Goal: Task Accomplishment & Management: Use online tool/utility

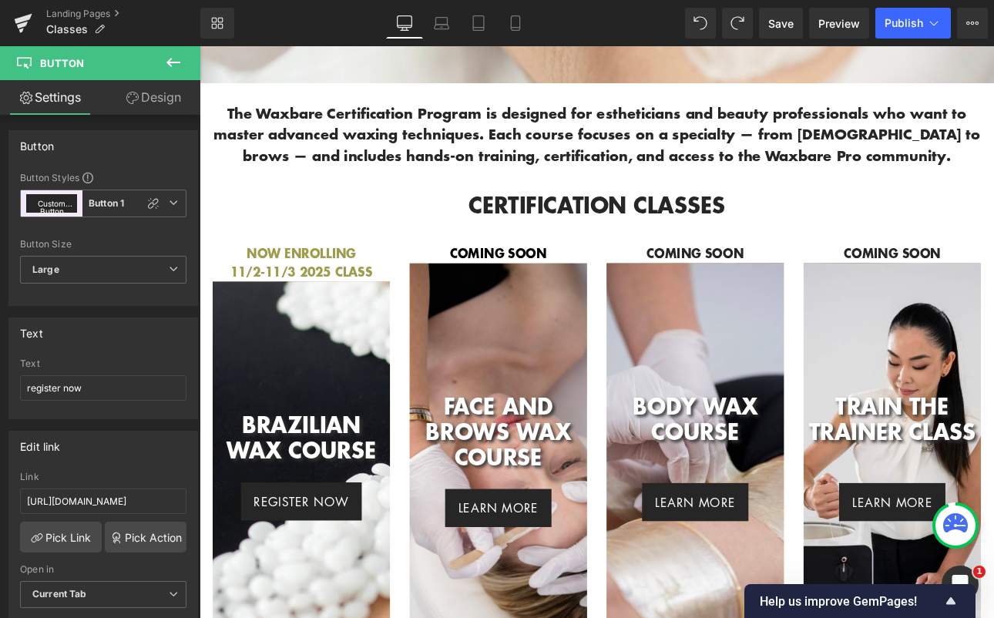
scroll to position [568, 0]
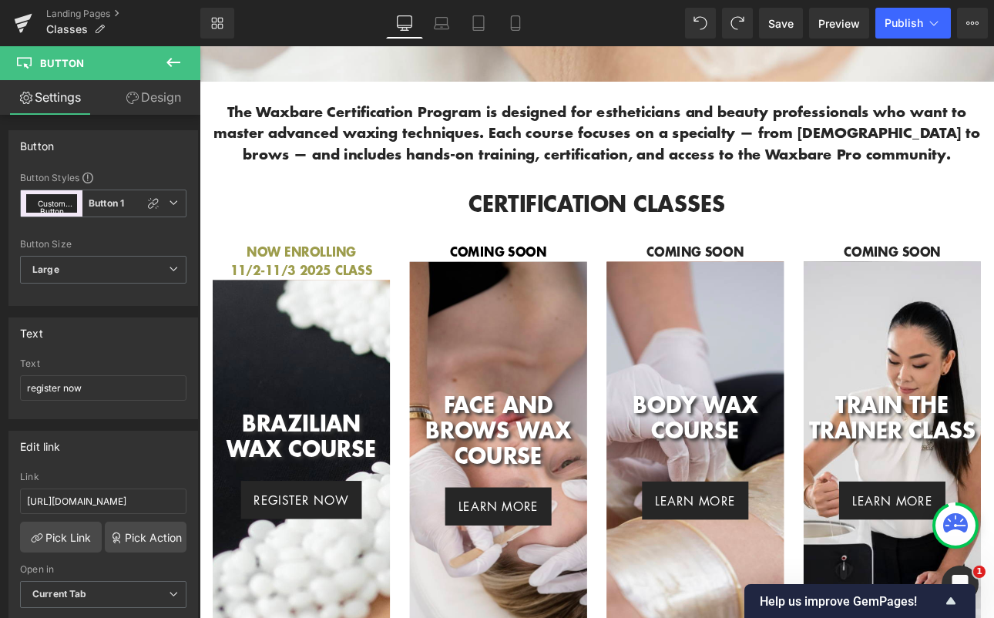
click at [677, 543] on div "body wax course Heading" at bounding box center [781, 505] width 208 height 104
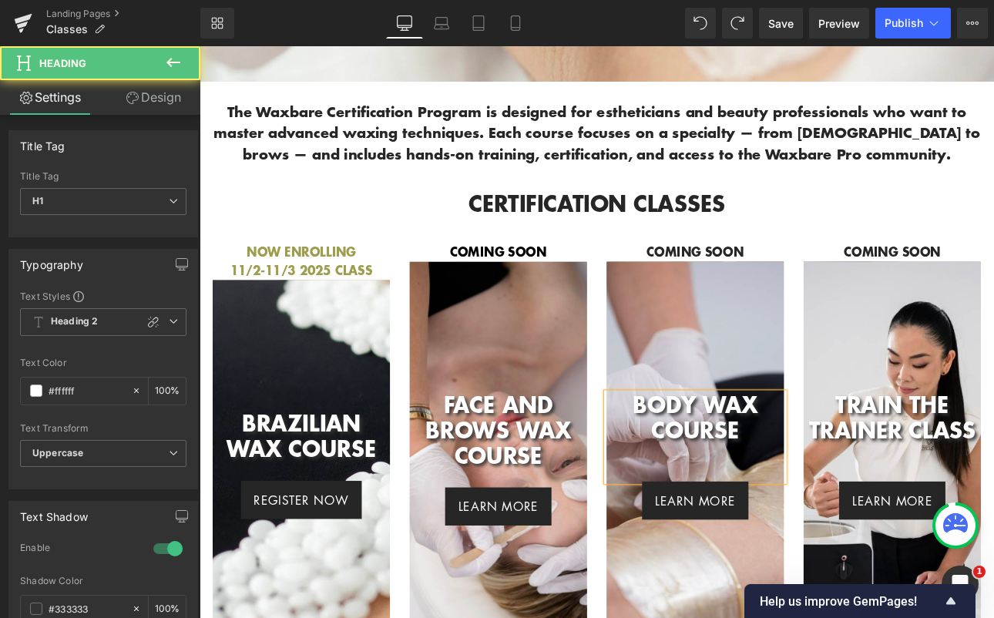
scroll to position [0, 0]
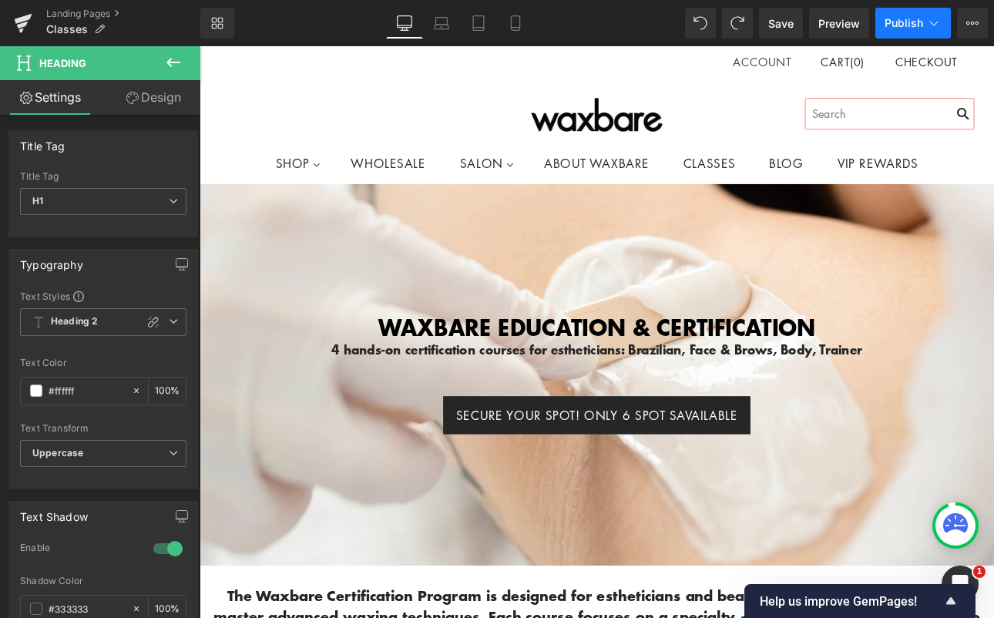
click at [909, 25] on span "Publish" at bounding box center [904, 23] width 39 height 12
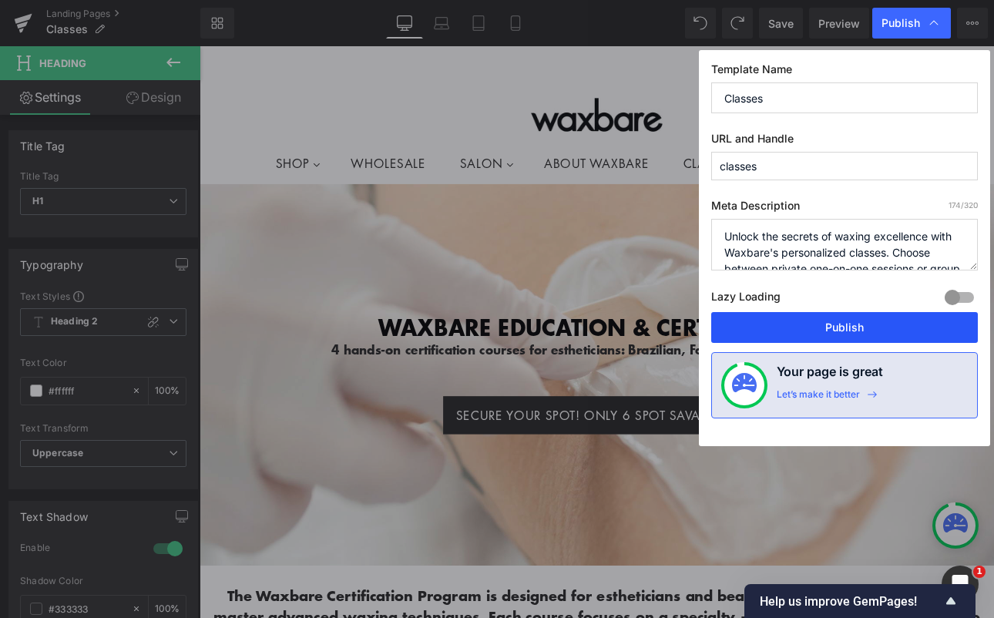
click at [786, 322] on button "Publish" at bounding box center [844, 327] width 267 height 31
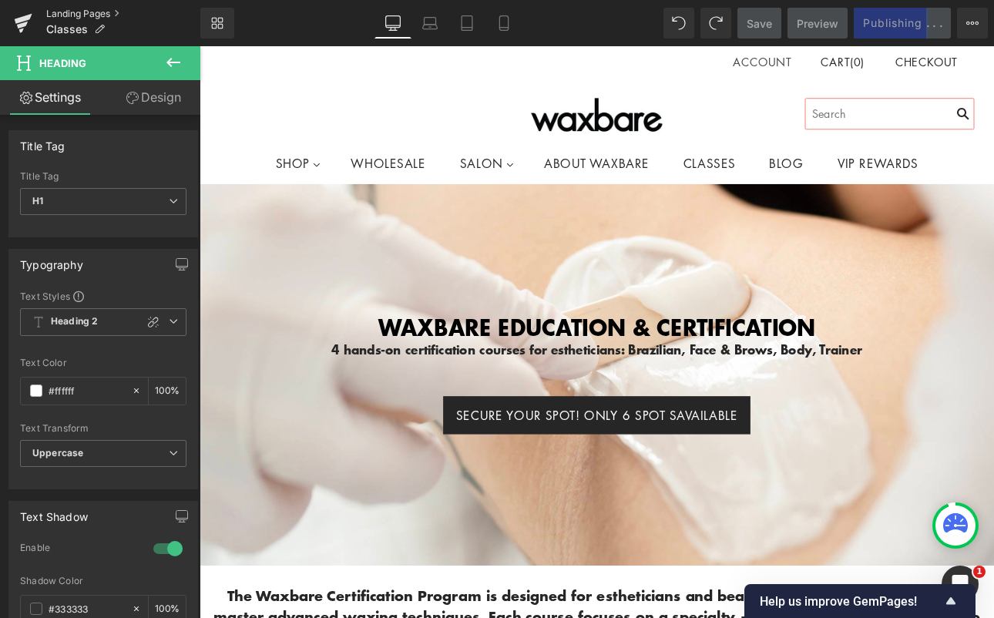
click at [72, 10] on link "Landing Pages" at bounding box center [123, 14] width 154 height 12
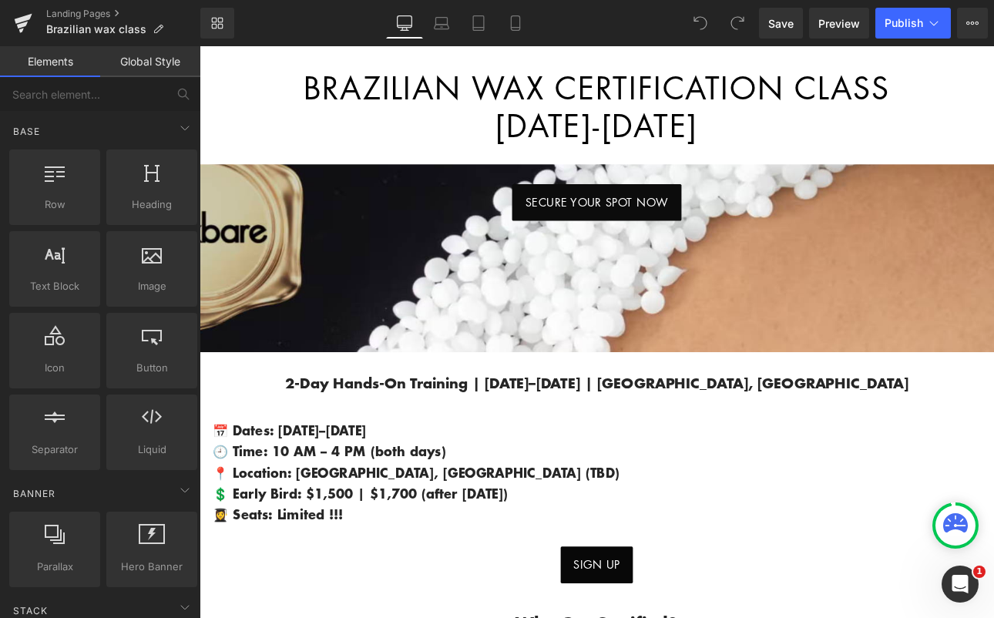
scroll to position [329, 0]
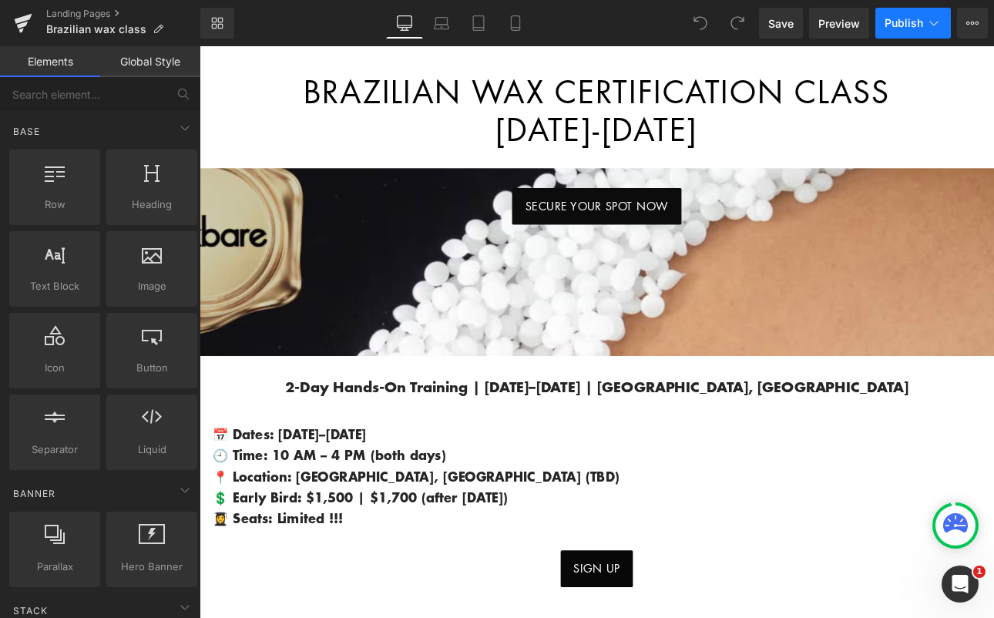
click at [909, 35] on button "Publish" at bounding box center [913, 23] width 76 height 31
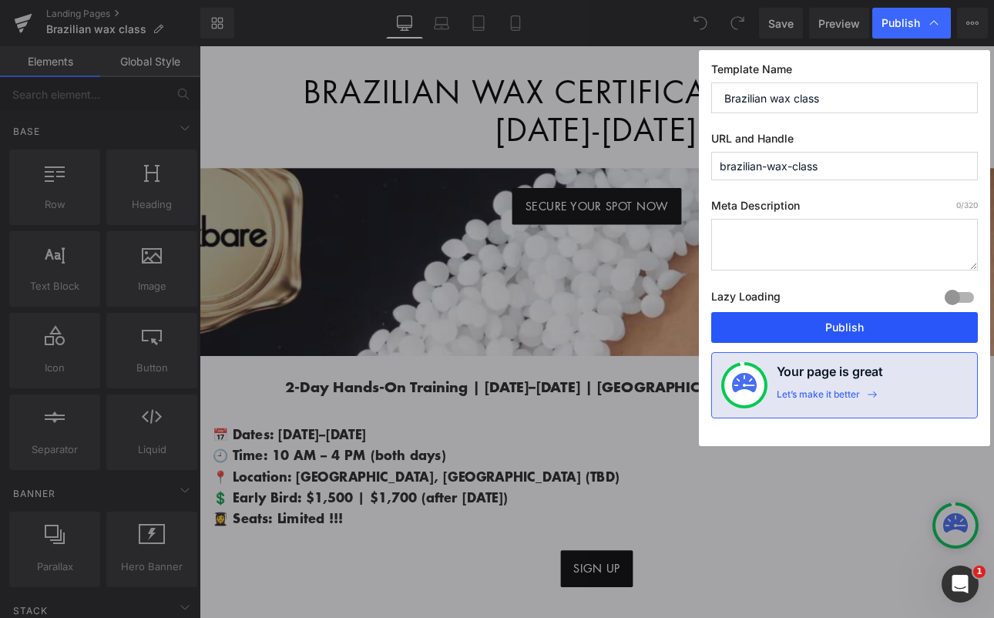
click at [795, 332] on button "Publish" at bounding box center [844, 327] width 267 height 31
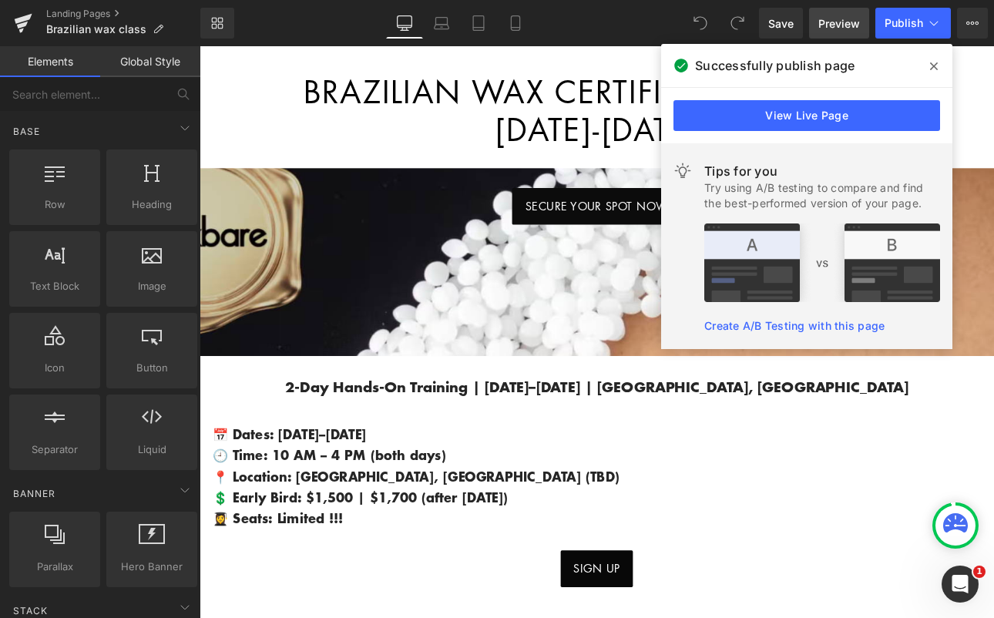
click at [848, 16] on span "Preview" at bounding box center [839, 23] width 42 height 16
